Goal: Communication & Community: Answer question/provide support

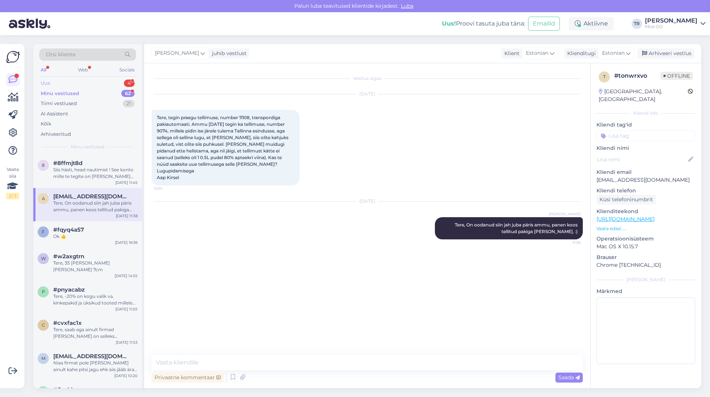
click at [57, 84] on div "Uus 4" at bounding box center [87, 83] width 97 height 10
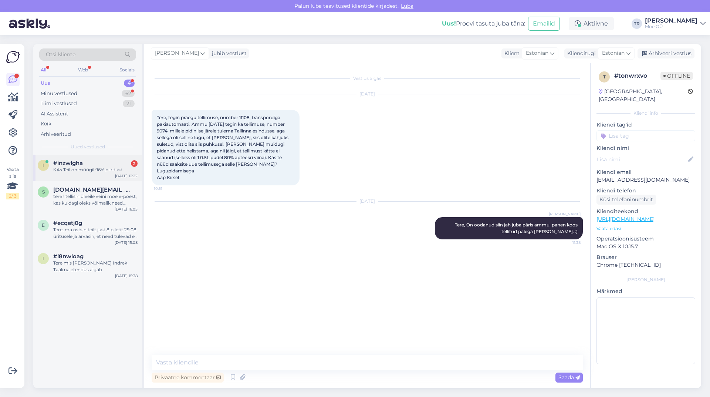
click at [78, 166] on span "#inzwlgha" at bounding box center [68, 163] width 30 height 7
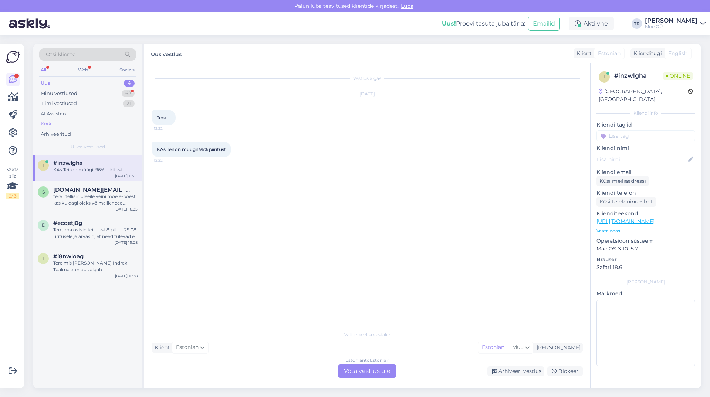
click at [55, 125] on div "Kõik" at bounding box center [87, 124] width 97 height 10
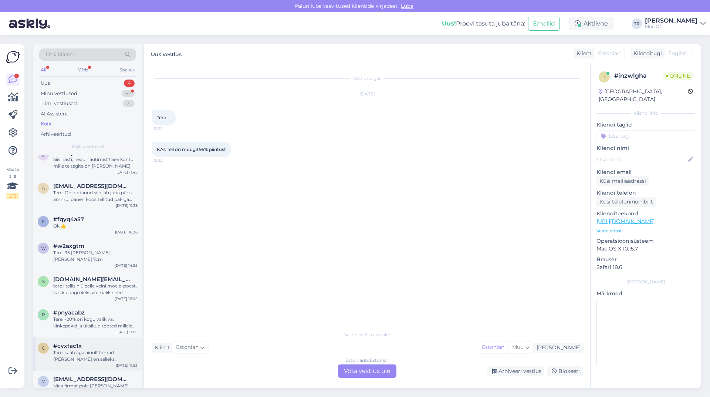
scroll to position [74, 0]
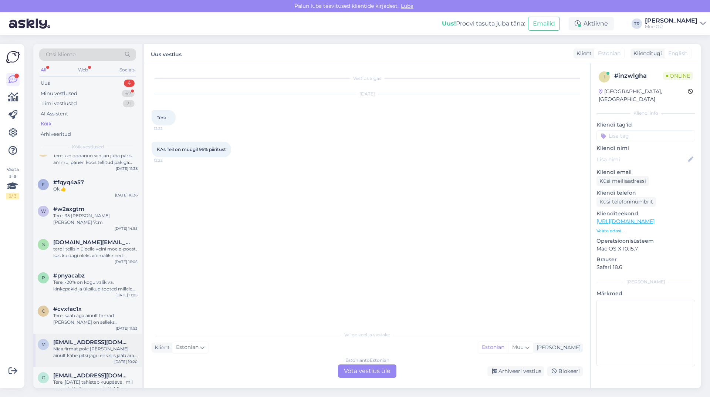
click at [90, 345] on div "Niaa firmat pole [PERSON_NAME] ainult kahe pitsi jagu ehk siis jääb ära :D Aitä…" at bounding box center [95, 351] width 84 height 13
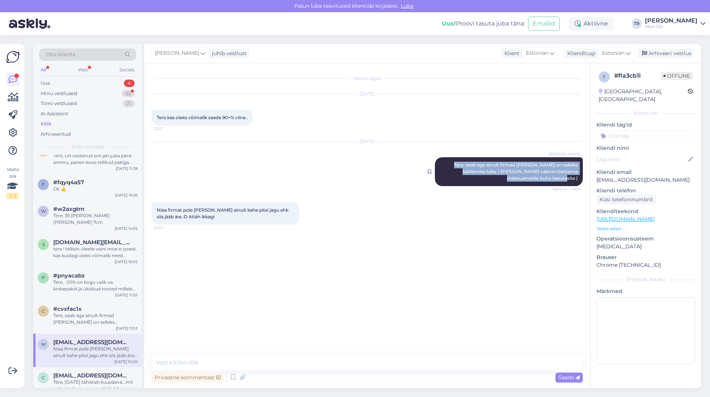
drag, startPoint x: 576, startPoint y: 178, endPoint x: 436, endPoint y: 165, distance: 140.7
click at [436, 165] on div "Tiina Randmaa Tere, saab aga ainult firmad ja kellel on selleks käitlemise luba…" at bounding box center [509, 171] width 148 height 29
copy span "Tere, saab aga ainult firmad [PERSON_NAME] on selleks käitlemise luba. ( [PERSO…"
click at [60, 81] on div "Uus 4" at bounding box center [87, 83] width 97 height 10
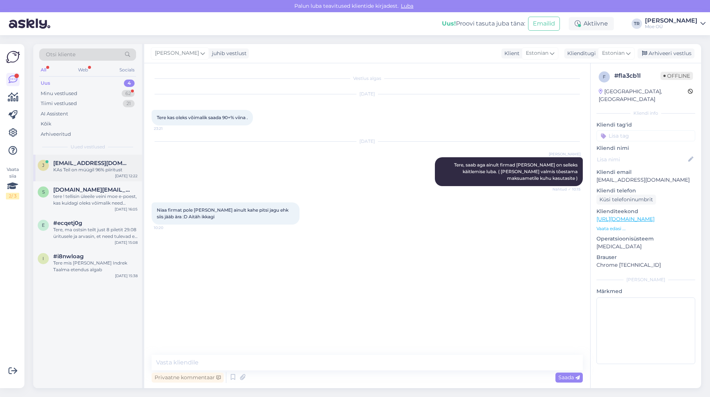
click at [90, 167] on div "KAs Teil on müügil 96% piiritust" at bounding box center [95, 169] width 84 height 7
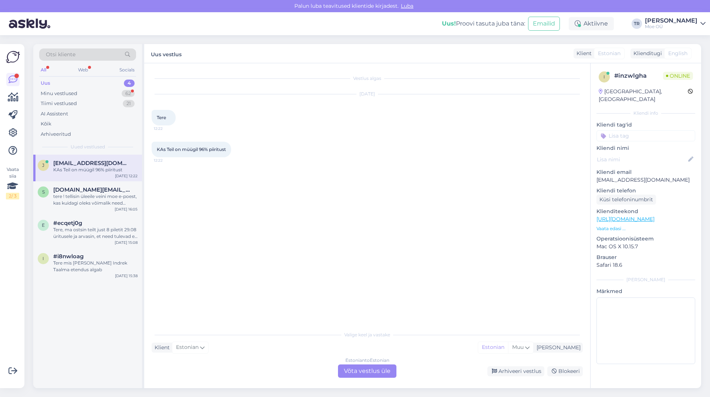
click at [369, 369] on div "Estonian to Estonian Võta vestlus üle" at bounding box center [367, 370] width 58 height 13
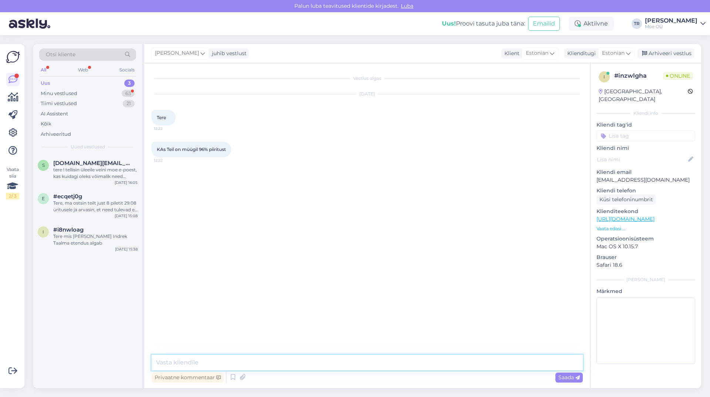
click at [198, 362] on textarea at bounding box center [367, 362] width 431 height 16
paste textarea "Tere, saab aga ainult firmad [PERSON_NAME] on selleks käitlemise luba. ( [PERSO…"
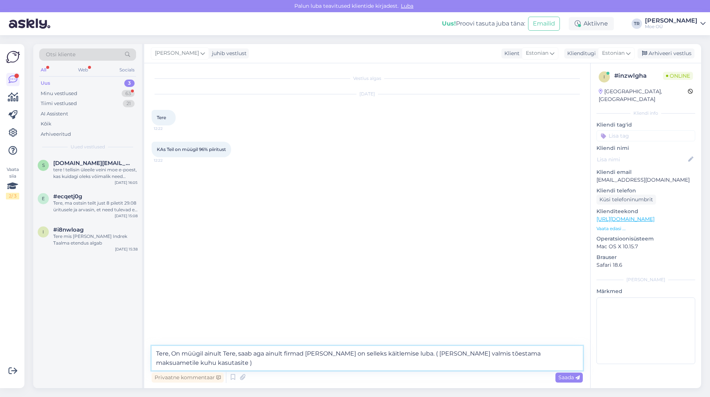
click at [221, 350] on textarea "Tere, On müügil ainult Tere, saab aga ainult firmad ja kellel on selleks käitle…" at bounding box center [367, 358] width 431 height 24
drag, startPoint x: 282, startPoint y: 353, endPoint x: 224, endPoint y: 353, distance: 58.0
click at [224, 353] on textarea "Tere, On müügil ainult Tere, saab aga ainult firmad ja kellel on selleks käitle…" at bounding box center [367, 358] width 431 height 24
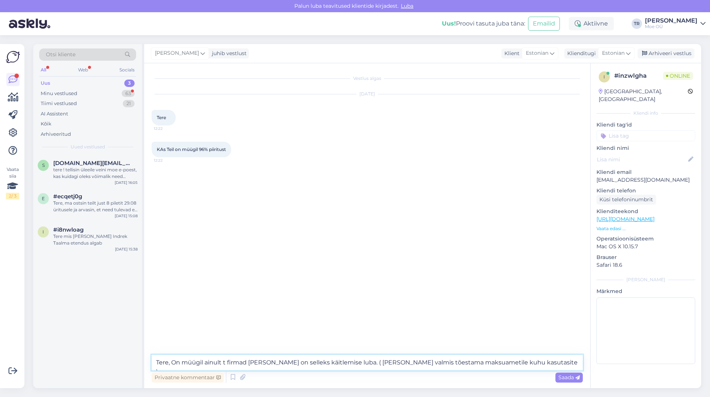
click at [227, 363] on textarea "Tere, On müügil ainult t firmad ja kellel on selleks käitlemise luba. ( peate o…" at bounding box center [367, 362] width 431 height 16
click at [203, 362] on textarea "Tere, On müügil ainult firmad ja kellel on selleks käitlemise luba. ( peate ole…" at bounding box center [367, 362] width 431 height 16
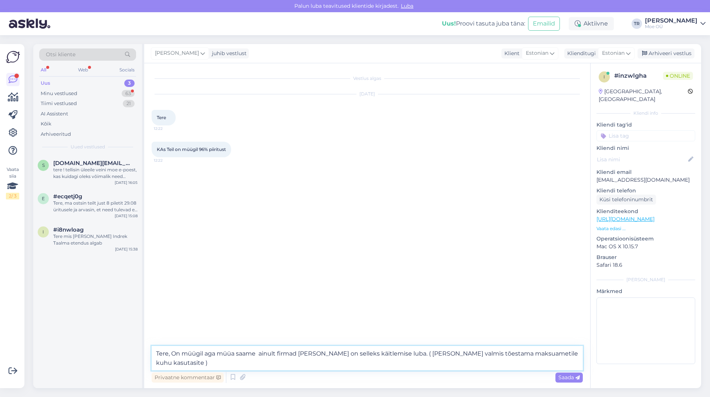
click at [298, 352] on textarea "Tere, On müügil aga müüa saame ainult firmad ja kellel on selleks käitlemise lu…" at bounding box center [367, 358] width 431 height 24
type textarea "Tere, On müügil aga müüa saame ainult firmadele [PERSON_NAME] on selleks käitle…"
click at [568, 378] on span "Saada" at bounding box center [568, 377] width 21 height 7
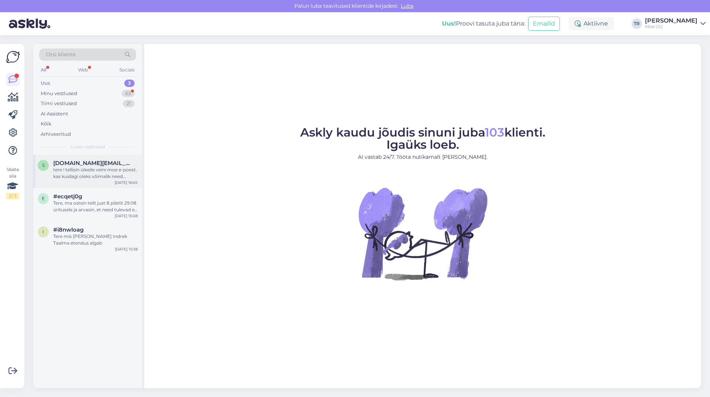
click at [77, 168] on div "tere ! tellisin üleeile veini moe e-poest, kas kuidagi oleks võimalik need [PER…" at bounding box center [95, 172] width 84 height 13
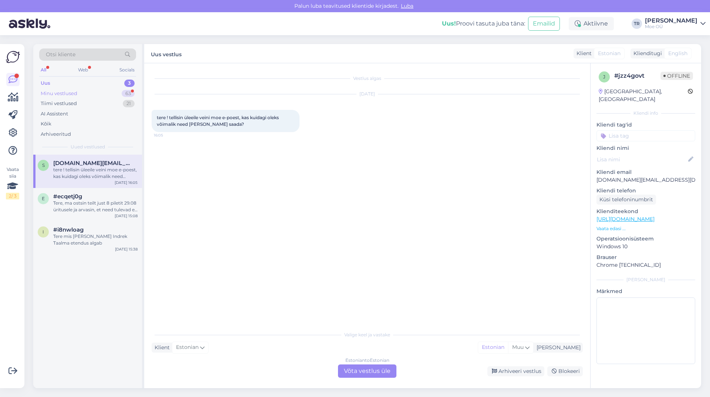
click at [67, 93] on div "Minu vestlused" at bounding box center [59, 93] width 37 height 7
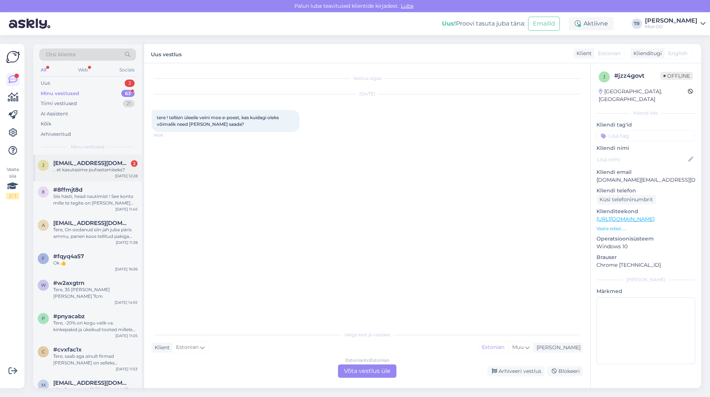
click at [78, 164] on span "[EMAIL_ADDRESS][DOMAIN_NAME]" at bounding box center [91, 163] width 77 height 7
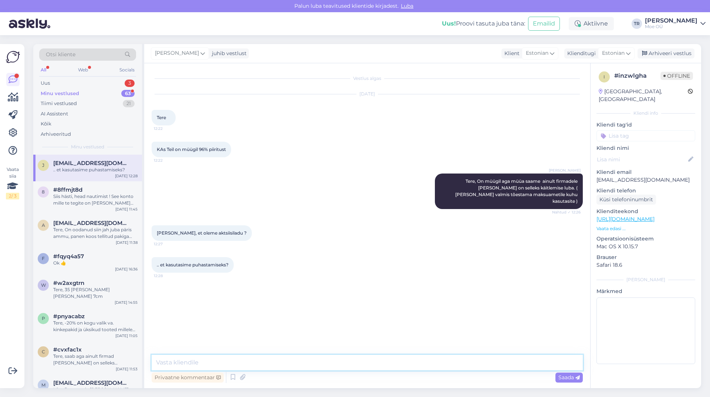
click at [210, 362] on textarea at bounding box center [367, 362] width 431 height 16
click at [82, 227] on div "Tere, On oodanud siin jah juba päris ammu, panen koos tellitud pakiga [PERSON_N…" at bounding box center [95, 232] width 84 height 13
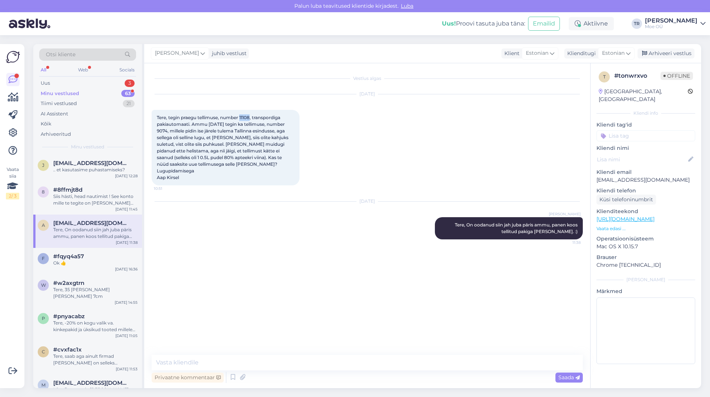
drag, startPoint x: 251, startPoint y: 117, endPoint x: 241, endPoint y: 117, distance: 10.0
click at [241, 117] on span "Tere, tegin praegu tellimuse, number 11108, transpordiga pakiautomaati. Ammu [D…" at bounding box center [223, 147] width 133 height 65
